Goal: Task Accomplishment & Management: Use online tool/utility

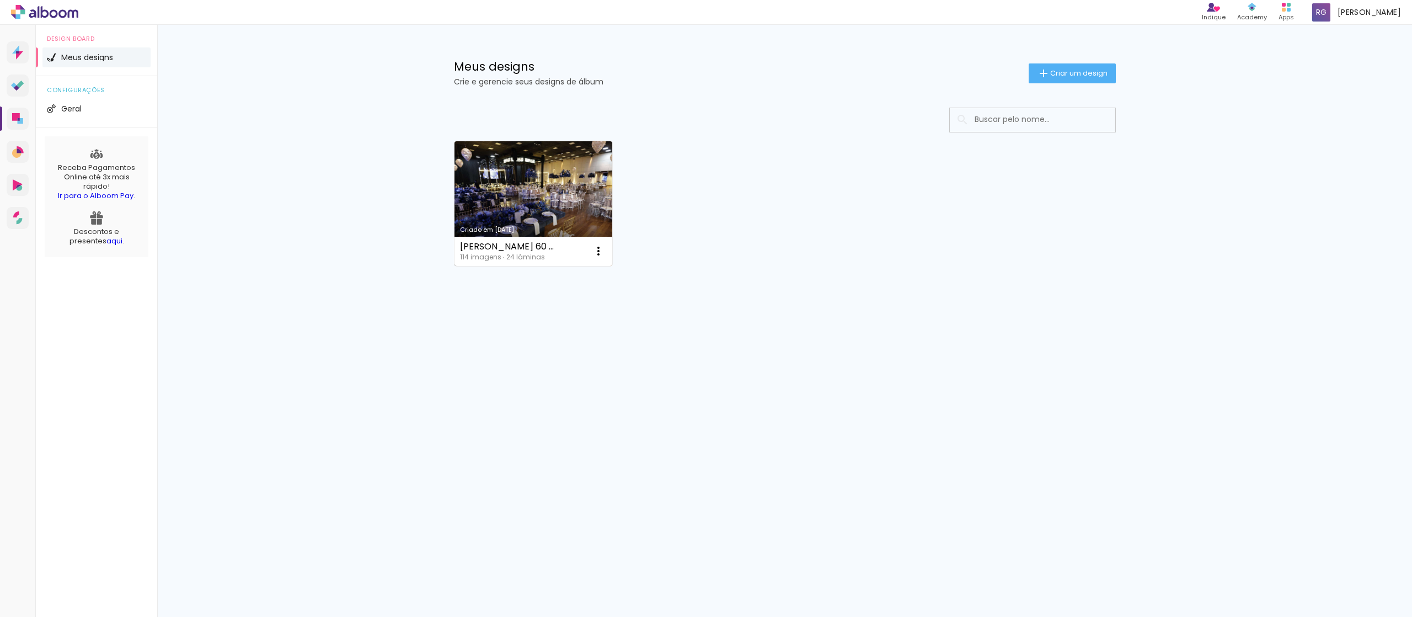
click at [552, 214] on link "Criado em [DATE]" at bounding box center [534, 203] width 158 height 125
